Goal: Task Accomplishment & Management: Manage account settings

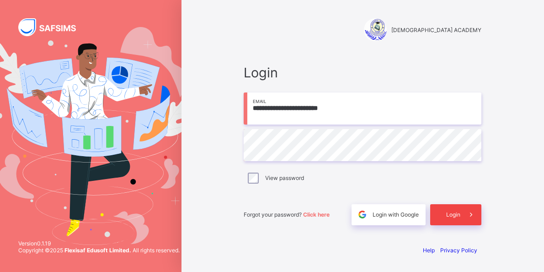
click at [448, 213] on span "Login" at bounding box center [454, 214] width 14 height 7
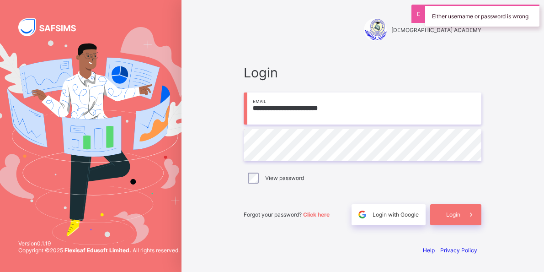
click at [259, 173] on div "**********" at bounding box center [363, 145] width 238 height 161
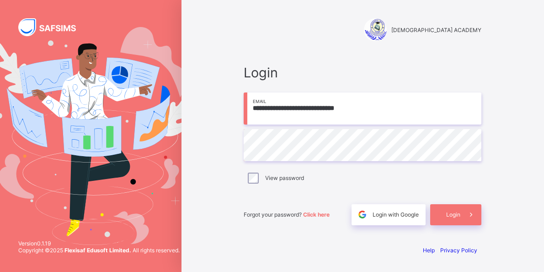
click at [349, 107] on input "**********" at bounding box center [363, 108] width 238 height 32
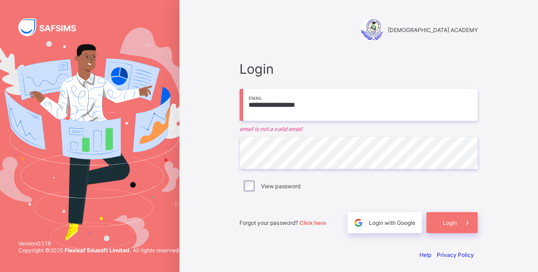
click at [334, 108] on input "**********" at bounding box center [358, 105] width 238 height 32
type input "*"
type input "**********"
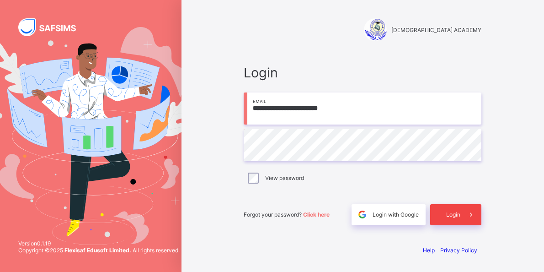
click at [456, 212] on span "Login" at bounding box center [454, 214] width 14 height 7
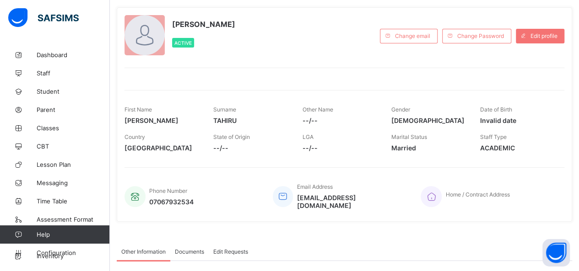
scroll to position [36, 0]
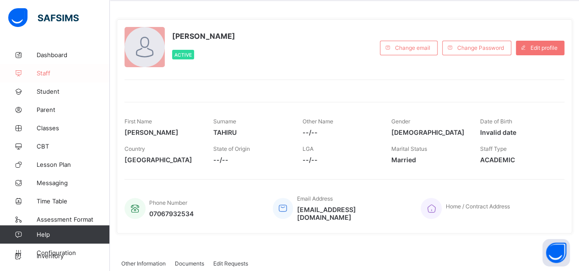
click at [50, 75] on span "Staff" at bounding box center [73, 73] width 73 height 7
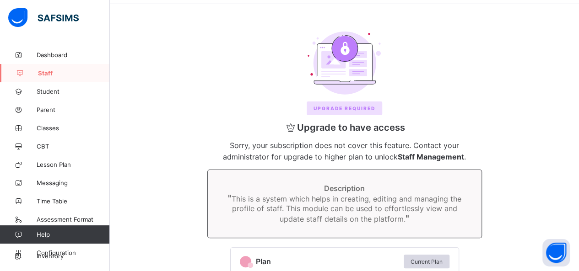
scroll to position [36, 0]
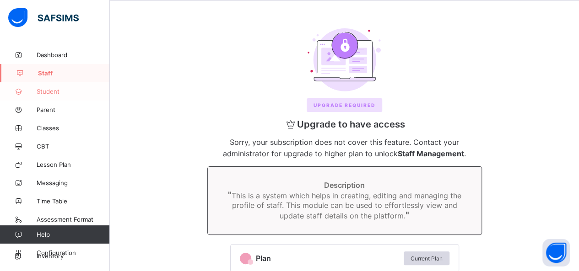
click at [54, 90] on span "Student" at bounding box center [73, 91] width 73 height 7
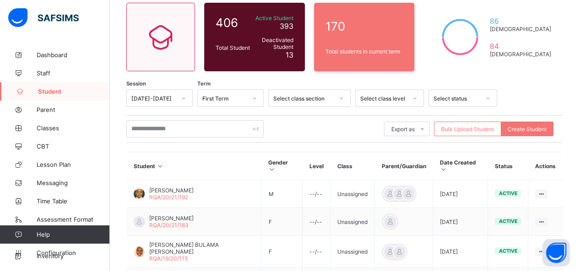
scroll to position [76, 0]
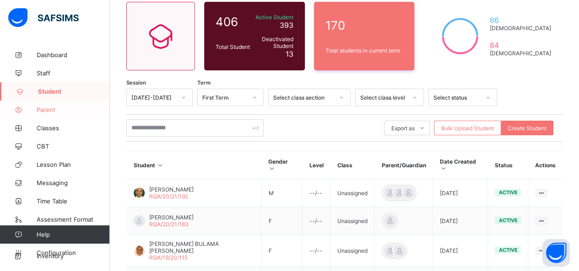
click at [54, 110] on span "Parent" at bounding box center [73, 109] width 73 height 7
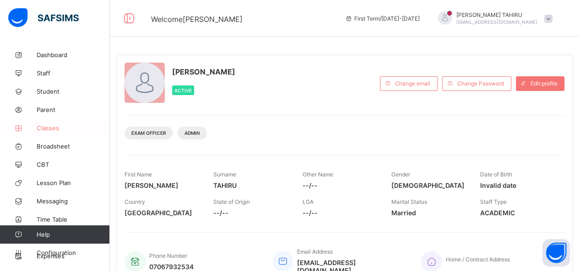
click at [70, 127] on span "Classes" at bounding box center [73, 127] width 73 height 7
click at [70, 128] on span "Classes" at bounding box center [73, 127] width 73 height 7
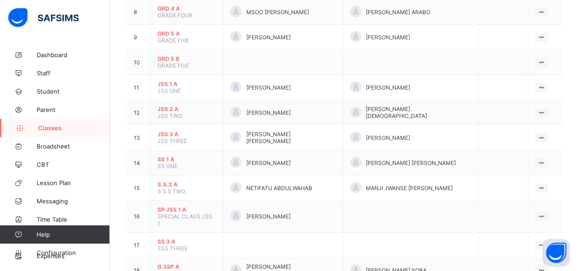
scroll to position [292, 0]
click at [70, 250] on span "Configuration" at bounding box center [73, 252] width 73 height 7
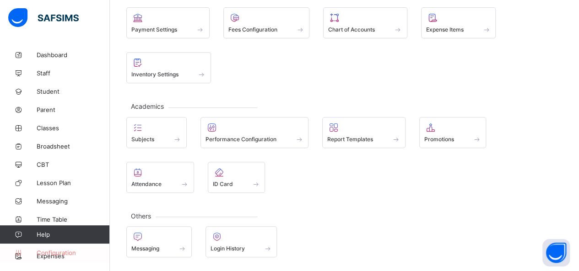
scroll to position [127, 0]
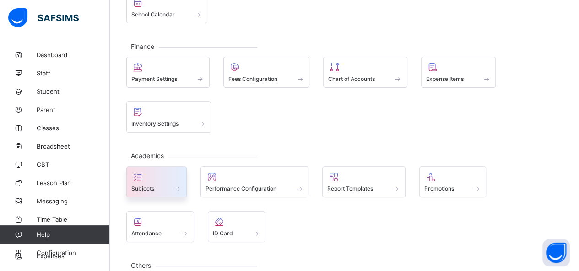
click at [159, 172] on div at bounding box center [156, 177] width 50 height 11
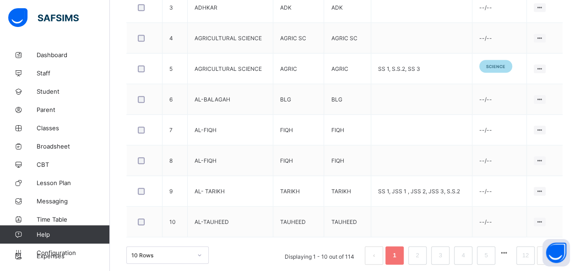
scroll to position [363, 0]
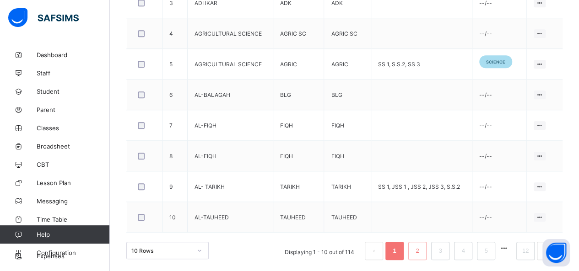
click at [421, 248] on link "2" at bounding box center [417, 251] width 9 height 12
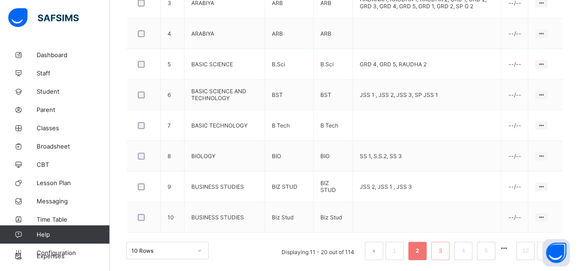
click at [444, 248] on link "3" at bounding box center [440, 251] width 9 height 12
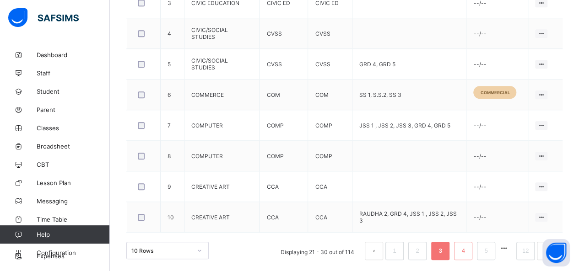
click at [467, 248] on link "4" at bounding box center [462, 251] width 9 height 12
click at [467, 251] on link "4" at bounding box center [462, 251] width 9 height 12
click at [467, 250] on link "4" at bounding box center [462, 251] width 9 height 12
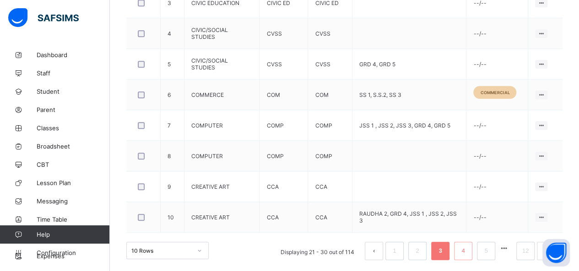
click at [467, 245] on link "4" at bounding box center [462, 251] width 9 height 12
click at [467, 250] on link "4" at bounding box center [462, 251] width 9 height 12
click at [490, 249] on link "5" at bounding box center [485, 251] width 9 height 12
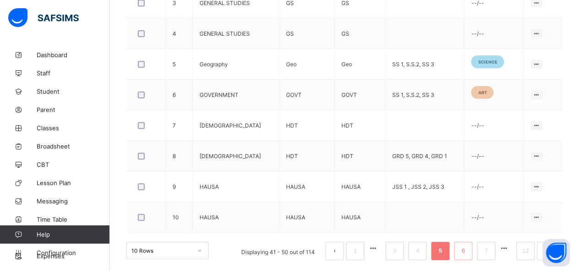
click at [467, 248] on link "6" at bounding box center [462, 251] width 9 height 12
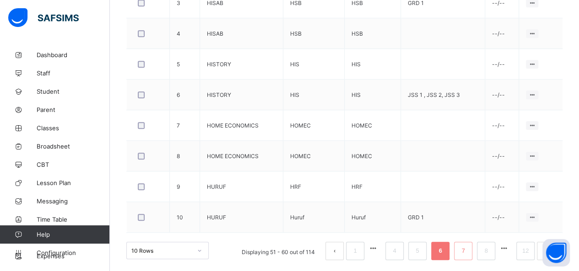
click at [467, 248] on link "7" at bounding box center [462, 251] width 9 height 12
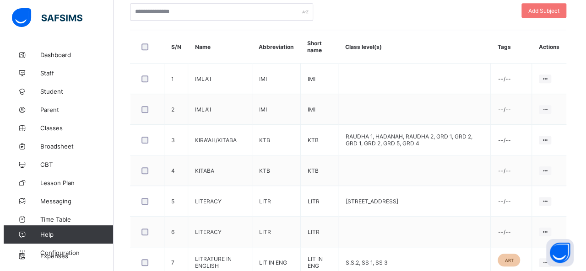
scroll to position [226, 0]
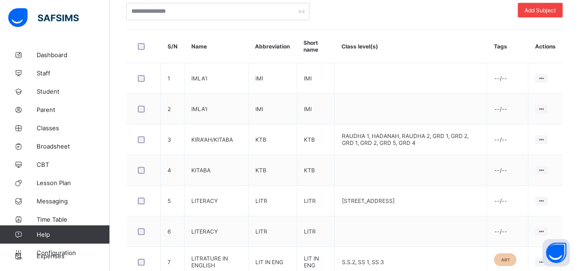
click at [555, 7] on span "Add Subject" at bounding box center [539, 10] width 31 height 7
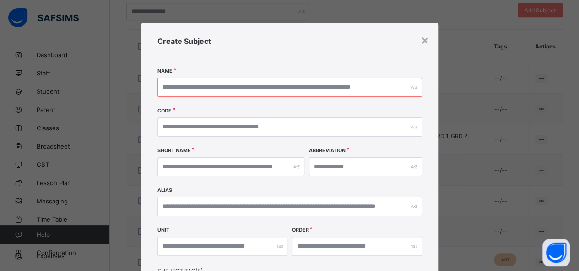
click at [359, 89] on input "text" at bounding box center [289, 87] width 264 height 19
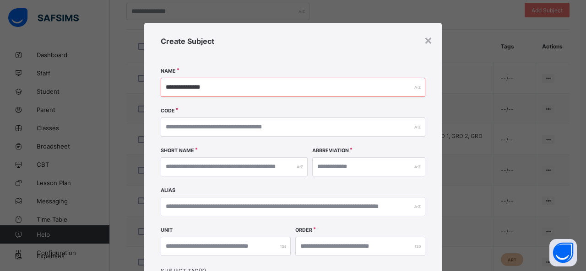
type input "**********"
click at [285, 129] on input "text" at bounding box center [293, 127] width 264 height 19
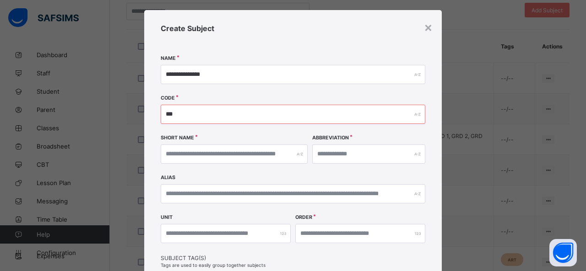
scroll to position [17, 0]
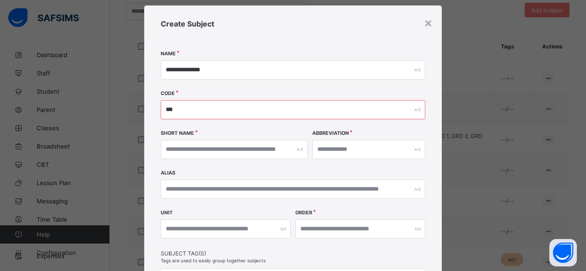
type input "***"
click at [275, 146] on input "text" at bounding box center [234, 149] width 147 height 19
type input "*"
click at [285, 129] on div "**********" at bounding box center [292, 176] width 297 height 342
click at [249, 141] on input "**" at bounding box center [234, 149] width 147 height 19
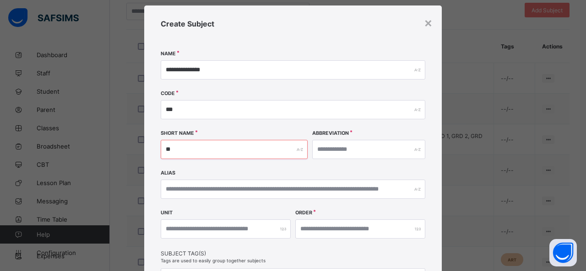
type input "*"
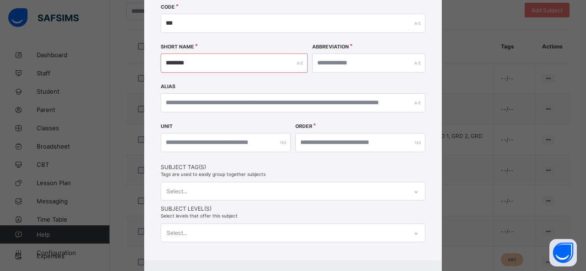
scroll to position [140, 0]
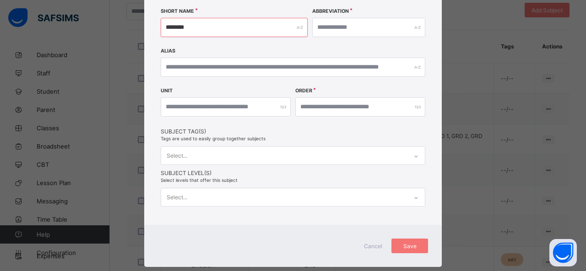
type input "********"
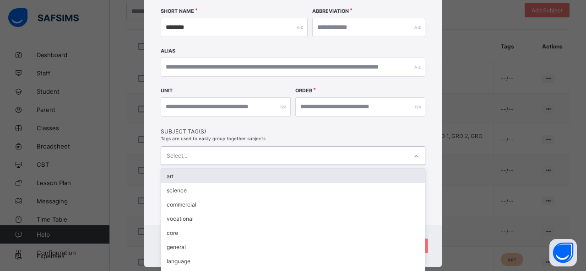
scroll to position [149, 0]
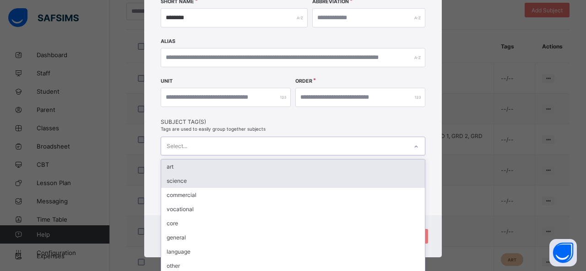
click at [215, 176] on div "science" at bounding box center [293, 181] width 264 height 14
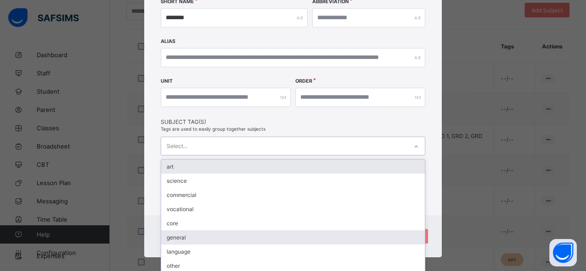
click at [189, 234] on div "general" at bounding box center [293, 238] width 264 height 14
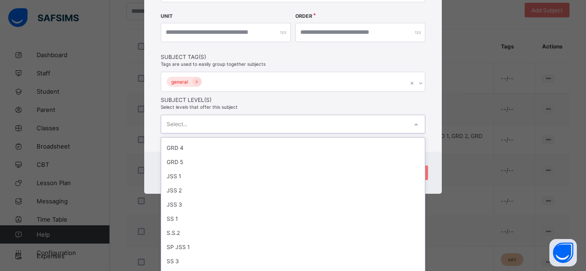
scroll to position [96, 0]
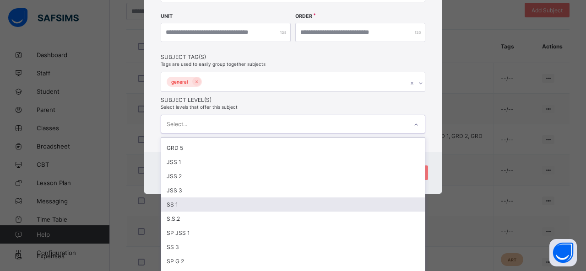
click at [165, 198] on div "SS 1" at bounding box center [293, 205] width 264 height 14
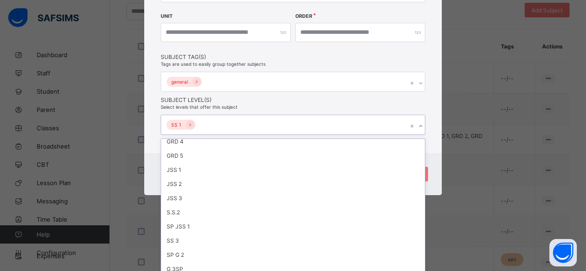
scroll to position [82, 0]
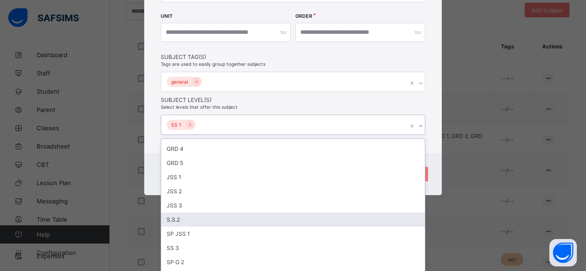
click at [170, 213] on div "S.S.2" at bounding box center [293, 220] width 264 height 14
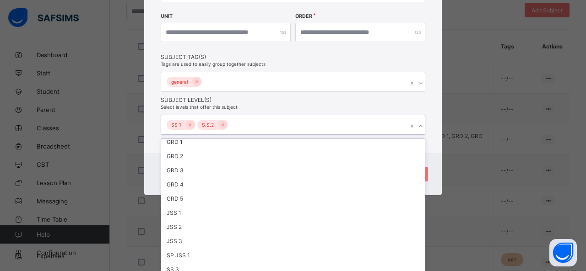
scroll to position [0, 0]
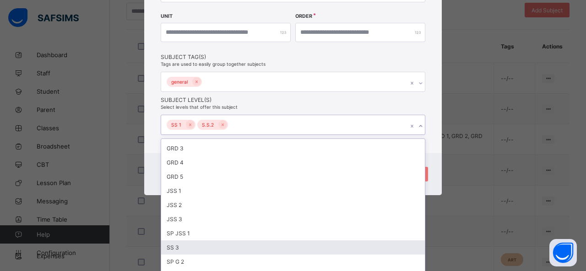
click at [167, 241] on div "SS 3" at bounding box center [293, 248] width 264 height 14
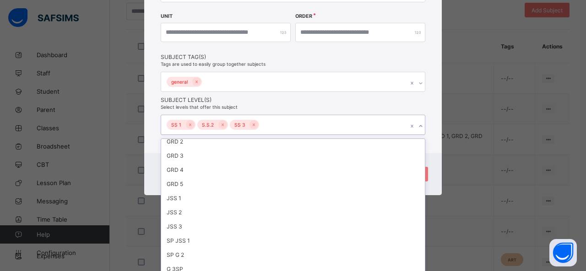
scroll to position [55, 0]
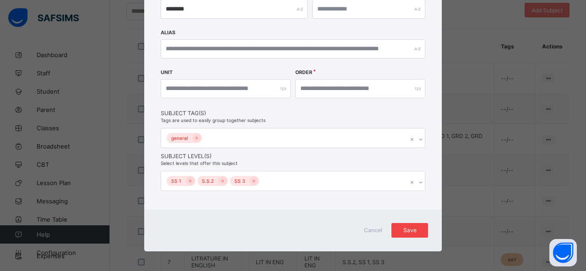
click at [416, 227] on span "Save" at bounding box center [409, 230] width 23 height 7
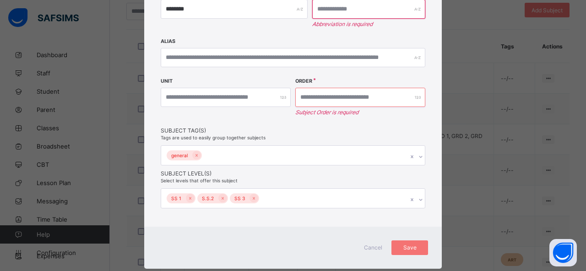
click at [388, 96] on input "number" at bounding box center [360, 97] width 130 height 19
click at [415, 97] on div at bounding box center [360, 97] width 130 height 19
click at [410, 97] on input "number" at bounding box center [360, 97] width 130 height 19
click at [415, 97] on div at bounding box center [360, 97] width 130 height 19
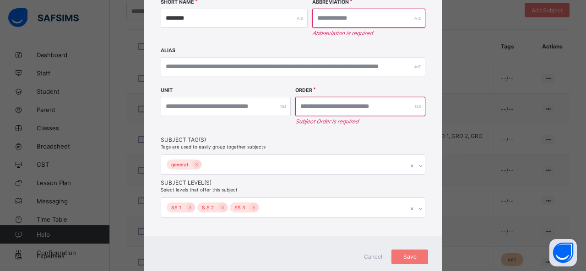
scroll to position [148, 0]
click at [350, 108] on input "number" at bounding box center [360, 106] width 130 height 19
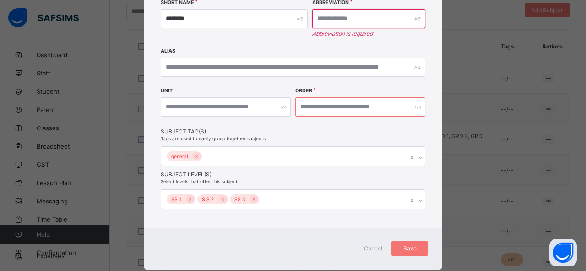
type input "*"
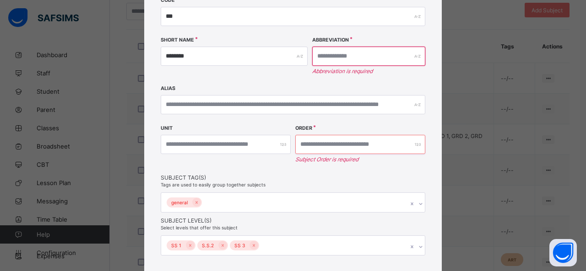
scroll to position [111, 0]
click at [382, 55] on input "text" at bounding box center [368, 56] width 113 height 19
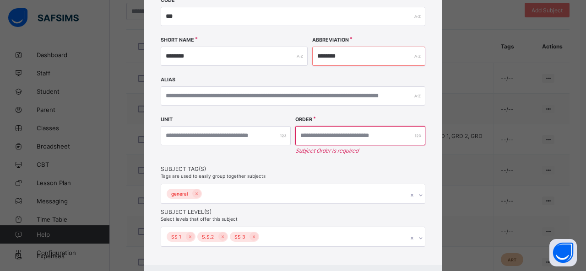
type input "********"
click at [340, 135] on input "number" at bounding box center [360, 135] width 130 height 19
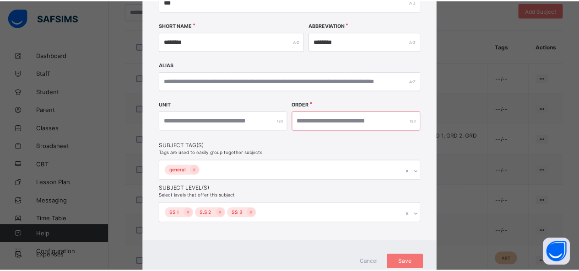
scroll to position [158, 0]
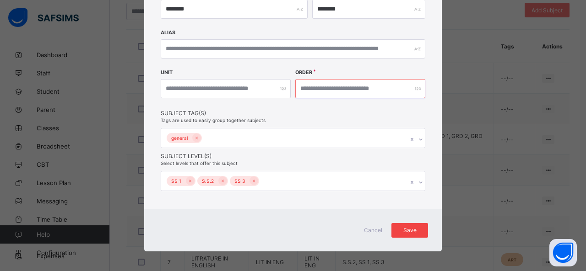
type input "***"
click at [421, 223] on div "Save" at bounding box center [409, 230] width 37 height 15
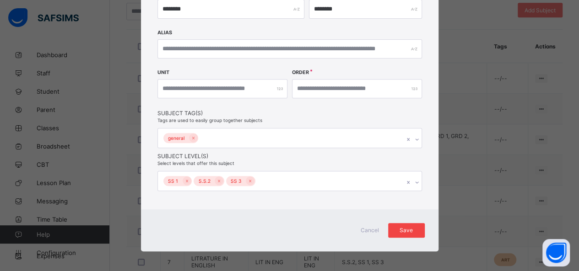
click at [406, 230] on span "Save" at bounding box center [406, 230] width 23 height 7
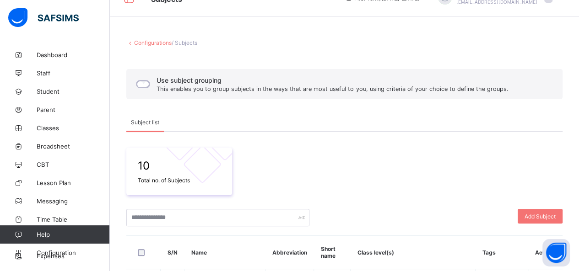
scroll to position [12, 0]
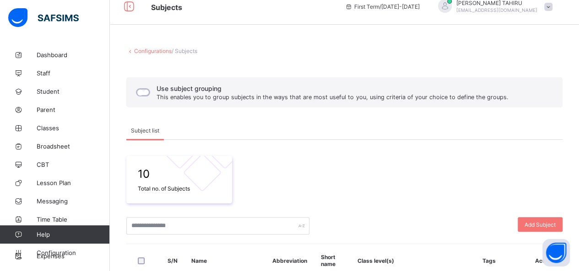
click at [328, 158] on div "10 Total no. of Subjects" at bounding box center [344, 180] width 436 height 48
click at [59, 127] on span "Classes" at bounding box center [73, 127] width 73 height 7
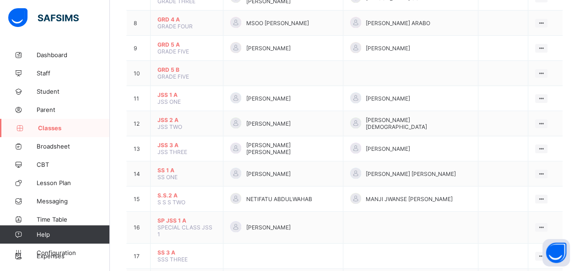
scroll to position [292, 0]
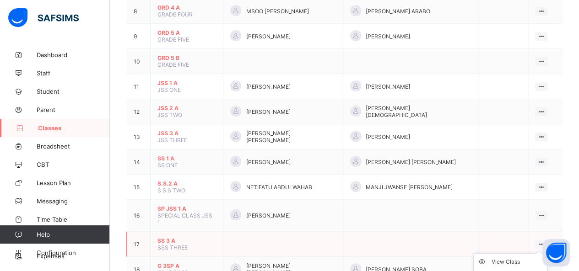
click at [547, 253] on ul "View Class Assign form Teacher" at bounding box center [510, 270] width 74 height 34
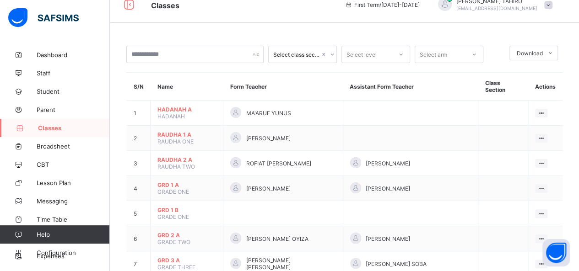
scroll to position [0, 0]
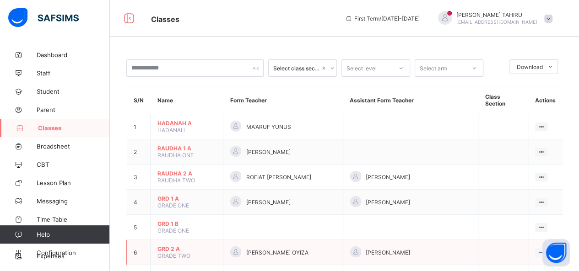
click at [510, 240] on td at bounding box center [503, 252] width 50 height 25
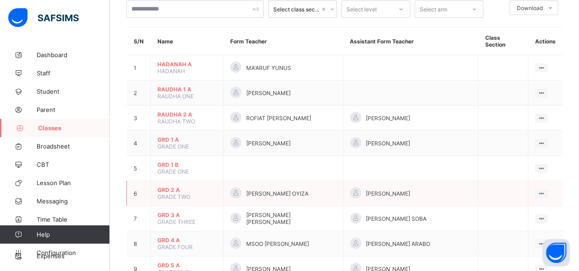
scroll to position [12, 0]
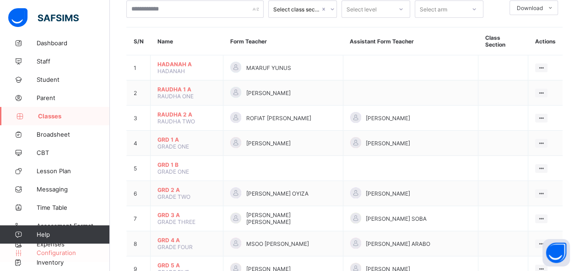
click at [39, 253] on span "Configuration" at bounding box center [73, 252] width 73 height 7
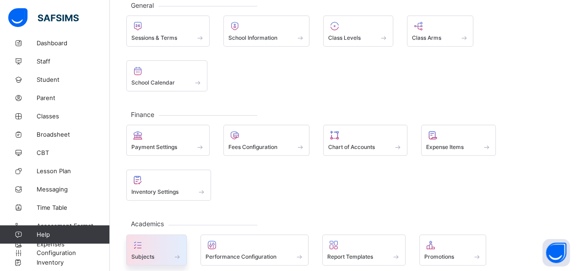
click at [137, 251] on span at bounding box center [156, 252] width 50 height 2
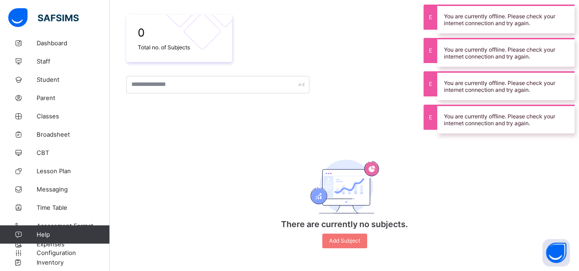
scroll to position [153, 0]
